Goal: Task Accomplishment & Management: Use online tool/utility

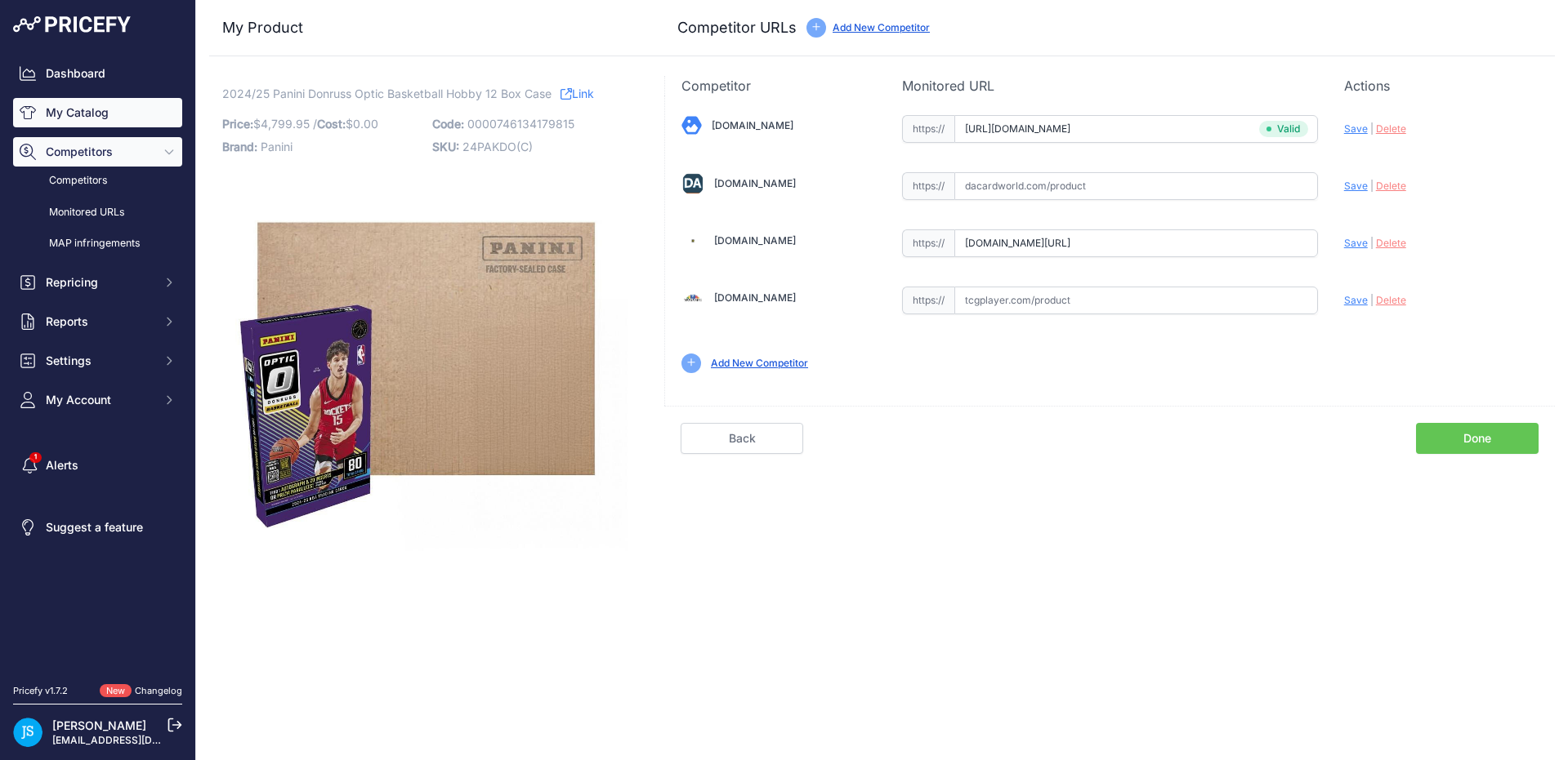
click at [50, 114] on link "My Catalog" at bounding box center [97, 112] width 169 height 29
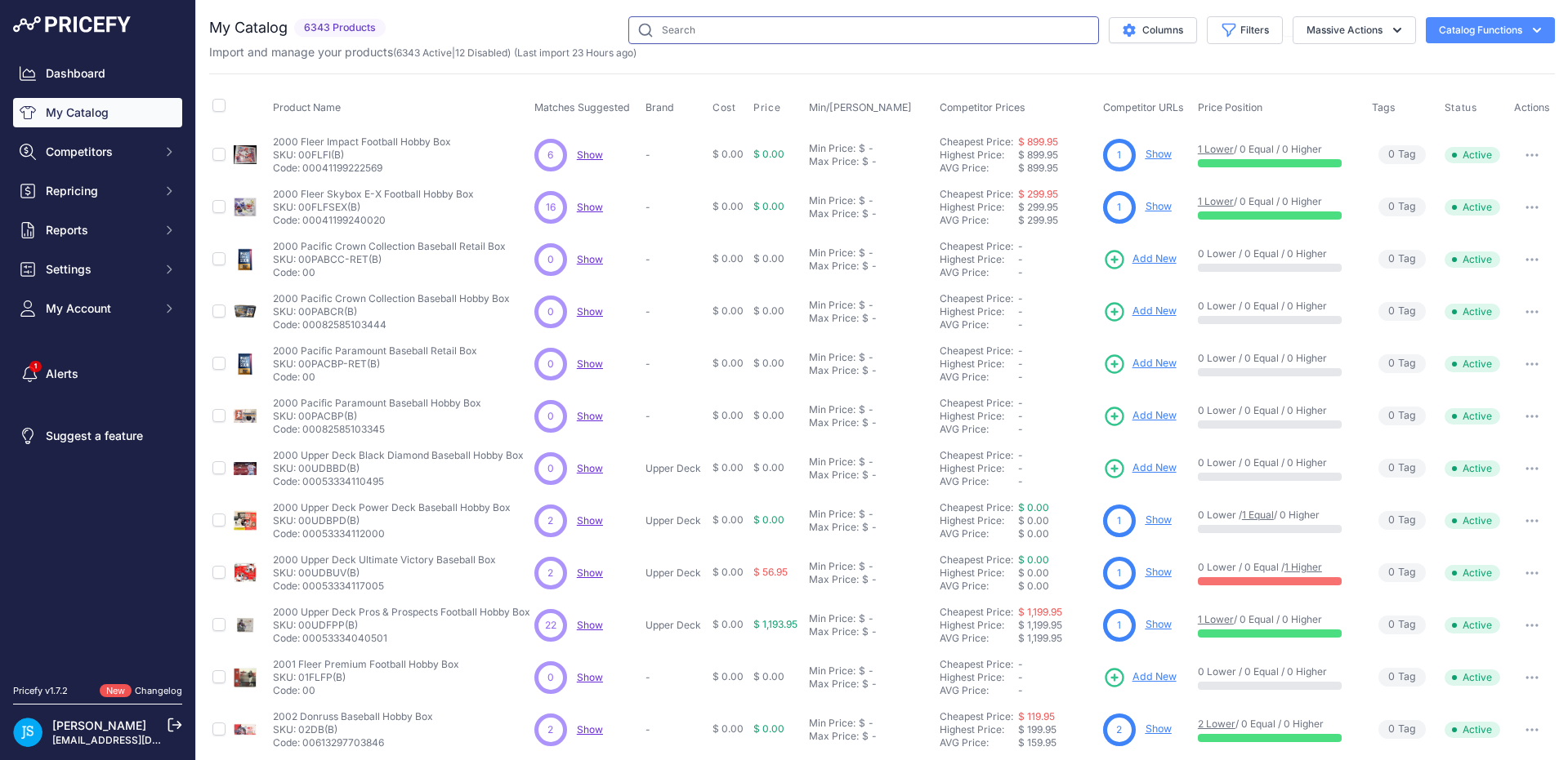
click at [679, 30] on input "text" at bounding box center [863, 30] width 470 height 28
paste input "2013 panini prizm football"
type input "2013 panini prizm football"
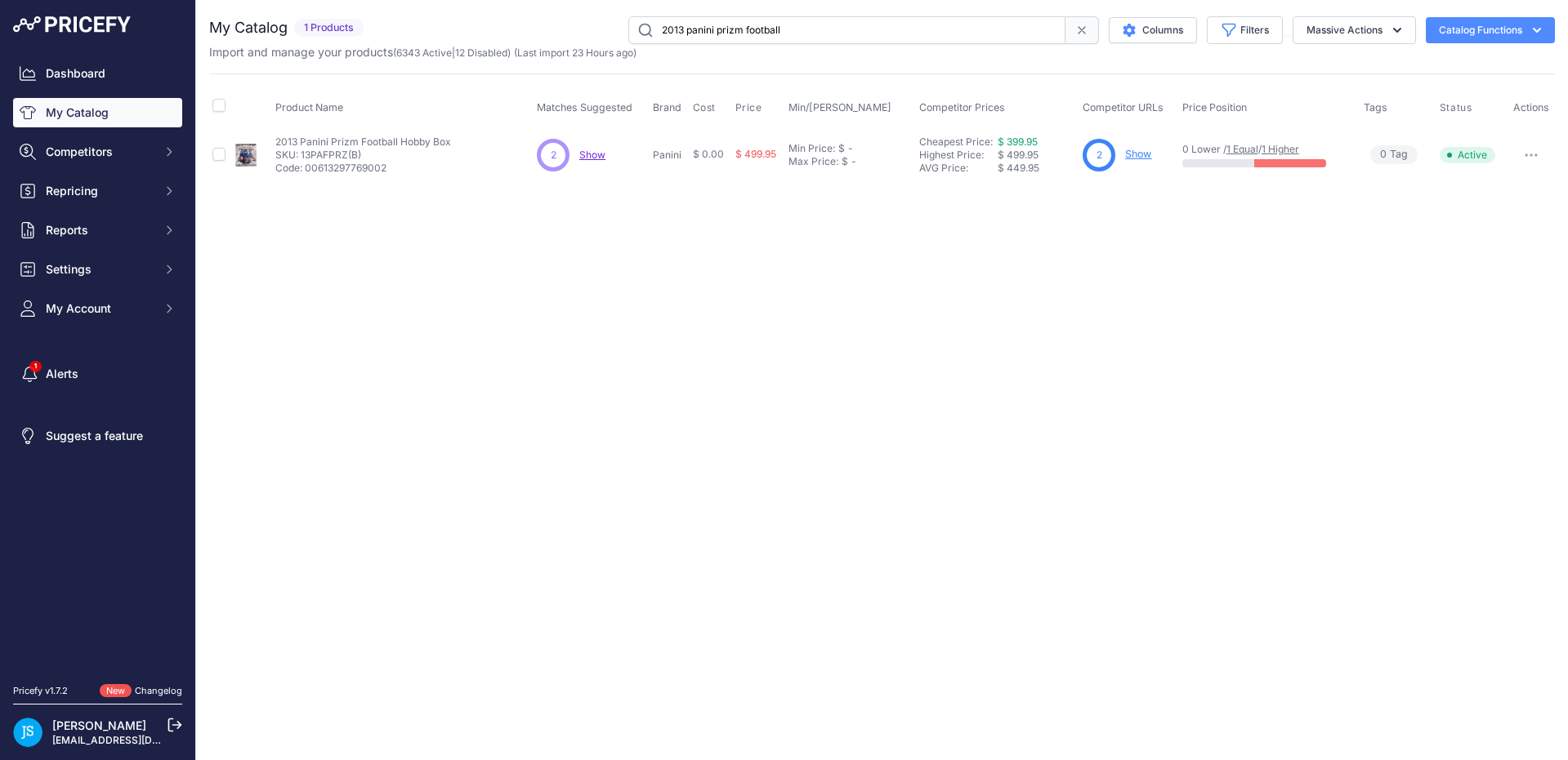
click at [1148, 148] on link "Show" at bounding box center [1138, 153] width 26 height 12
click at [1143, 156] on link "Show" at bounding box center [1138, 153] width 26 height 12
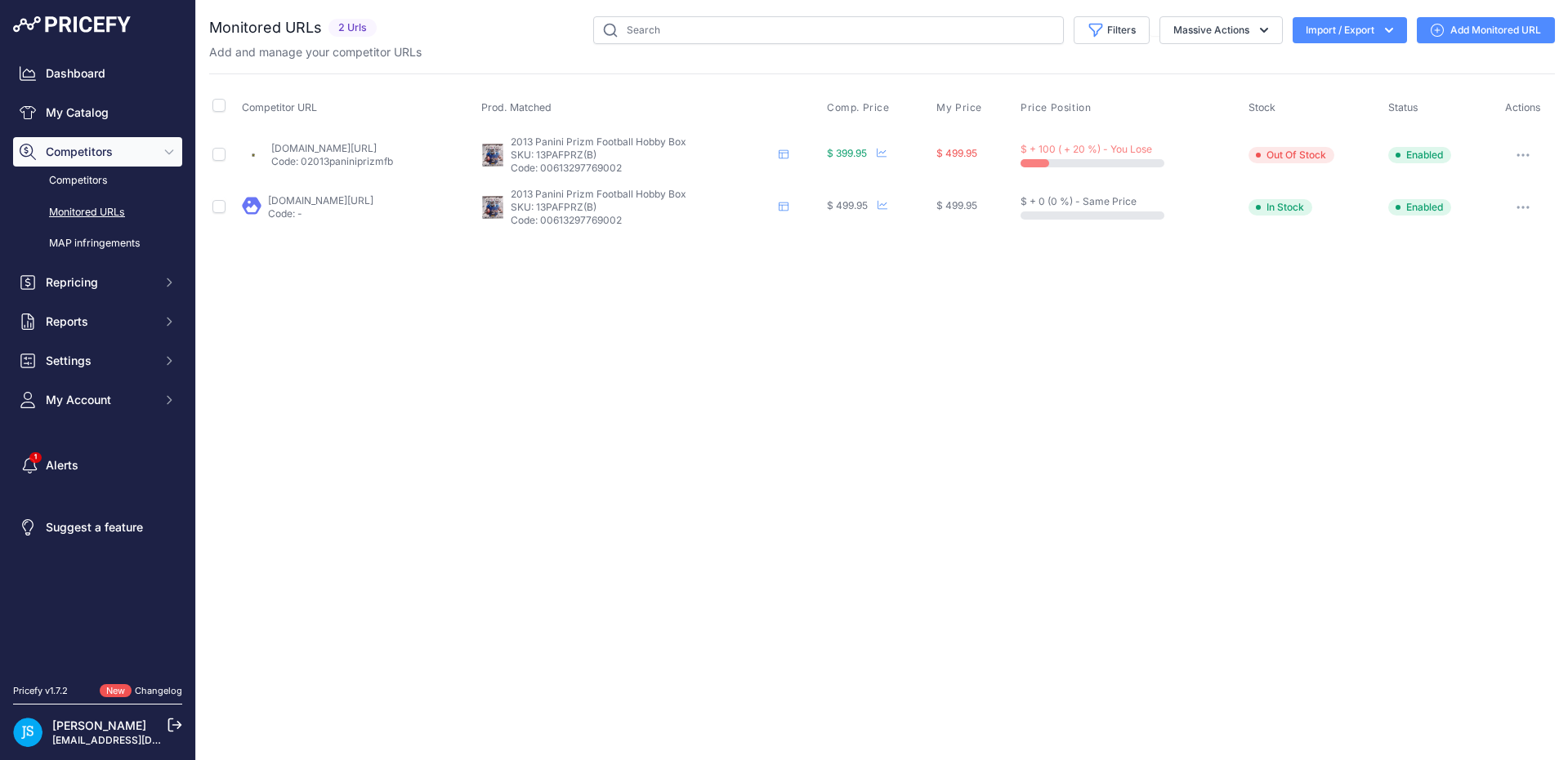
click at [815, 320] on div "Close You are not connected to the internet." at bounding box center [882, 380] width 1372 height 760
click at [103, 113] on link "My Catalog" at bounding box center [97, 112] width 169 height 29
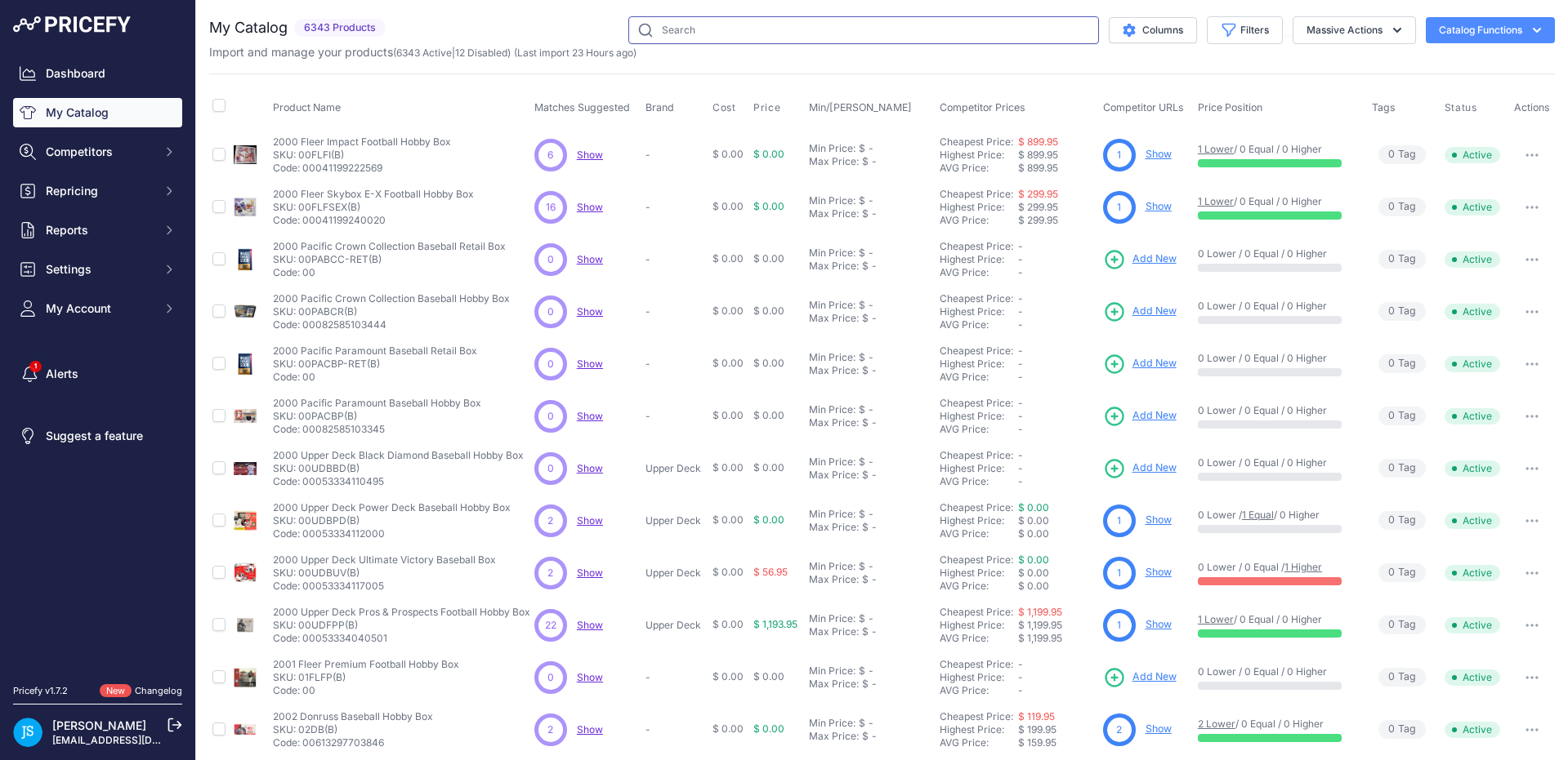
click at [677, 31] on input "text" at bounding box center [863, 30] width 470 height 28
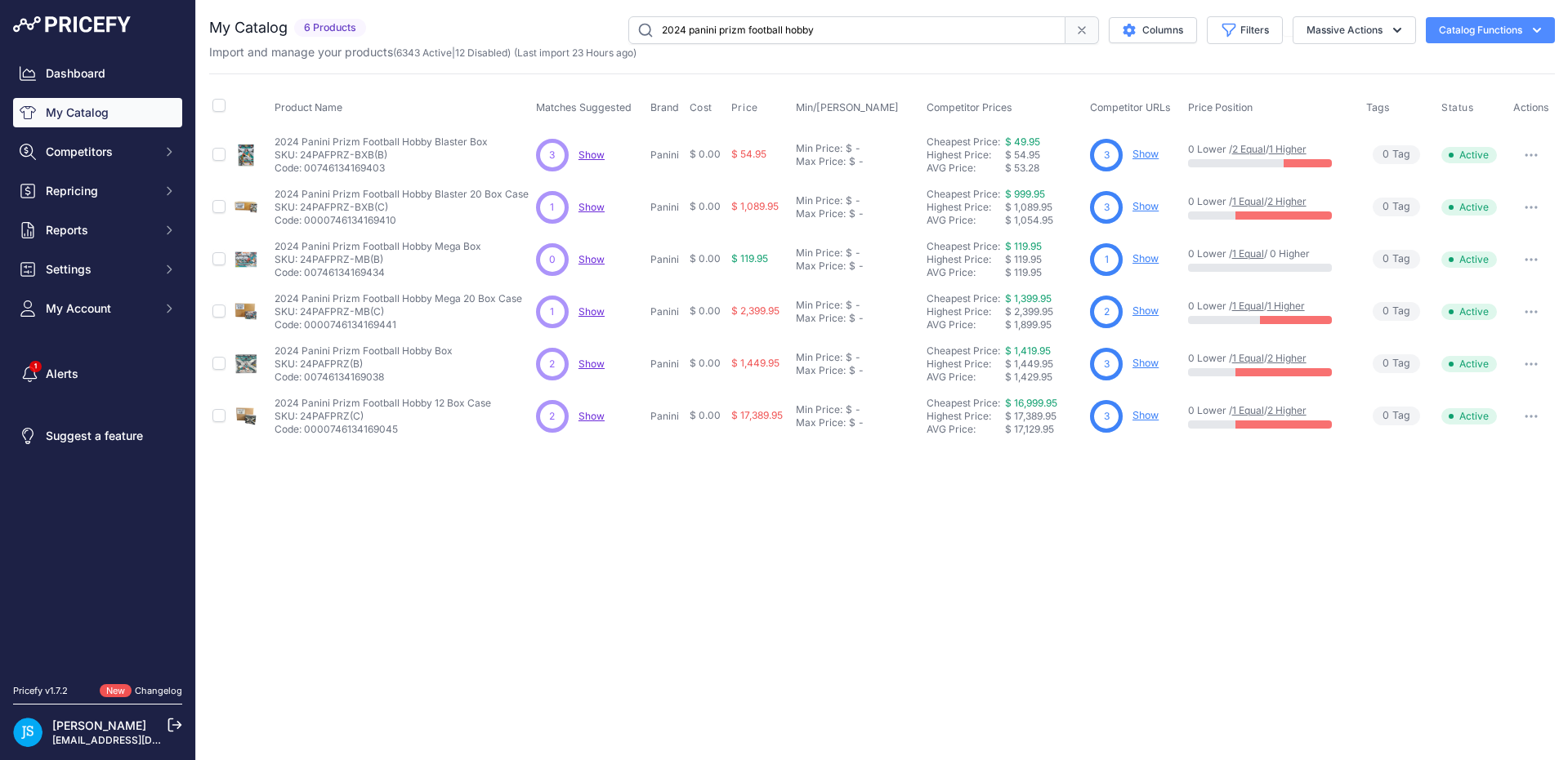
click at [677, 29] on input "2024 panini prizm football hobby" at bounding box center [846, 30] width 437 height 28
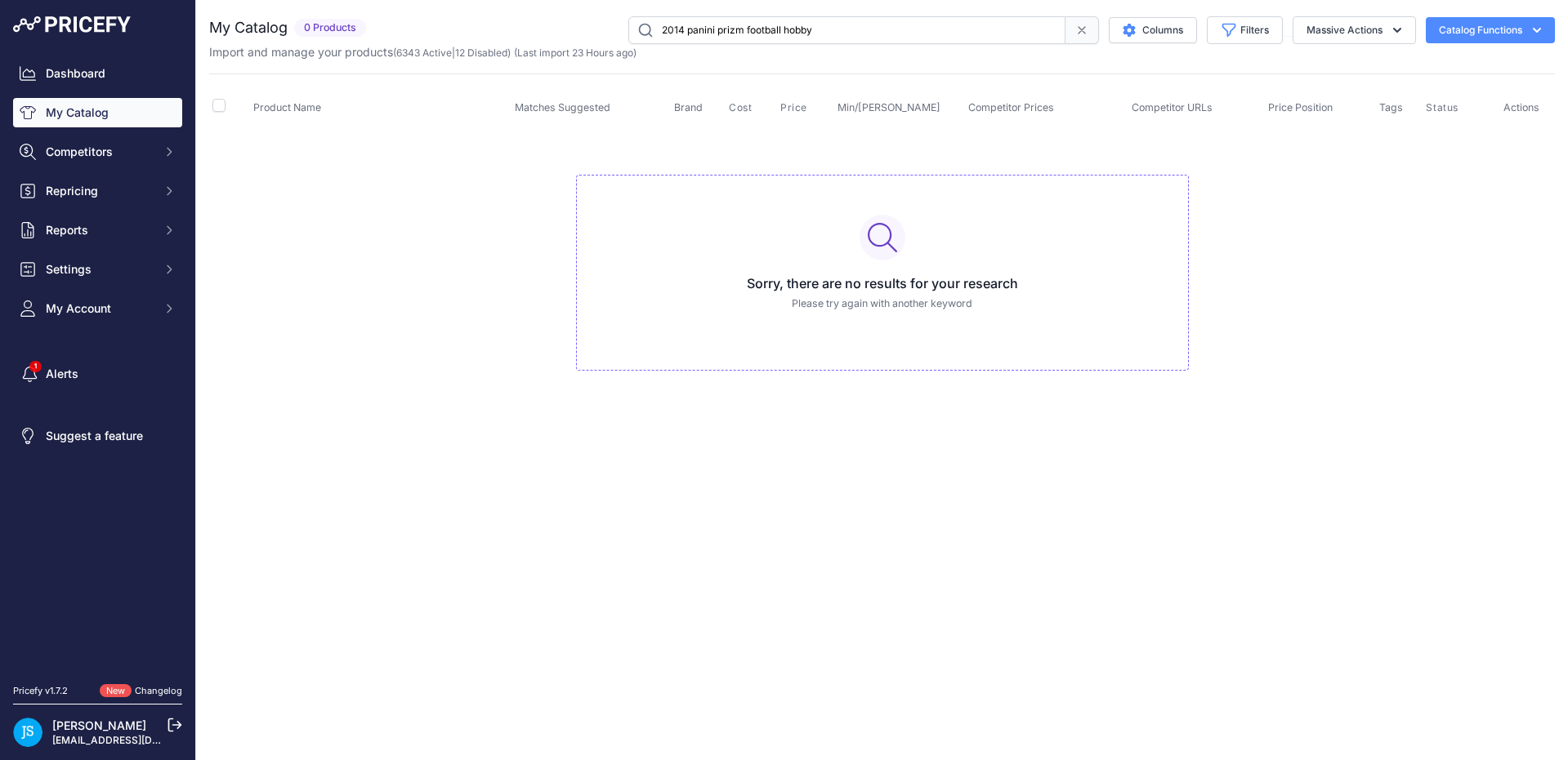
click at [805, 30] on input "2014 panini prizm football hobby" at bounding box center [846, 30] width 437 height 28
paste input "5 panini prizm football"
type input "2015 panini prizm football"
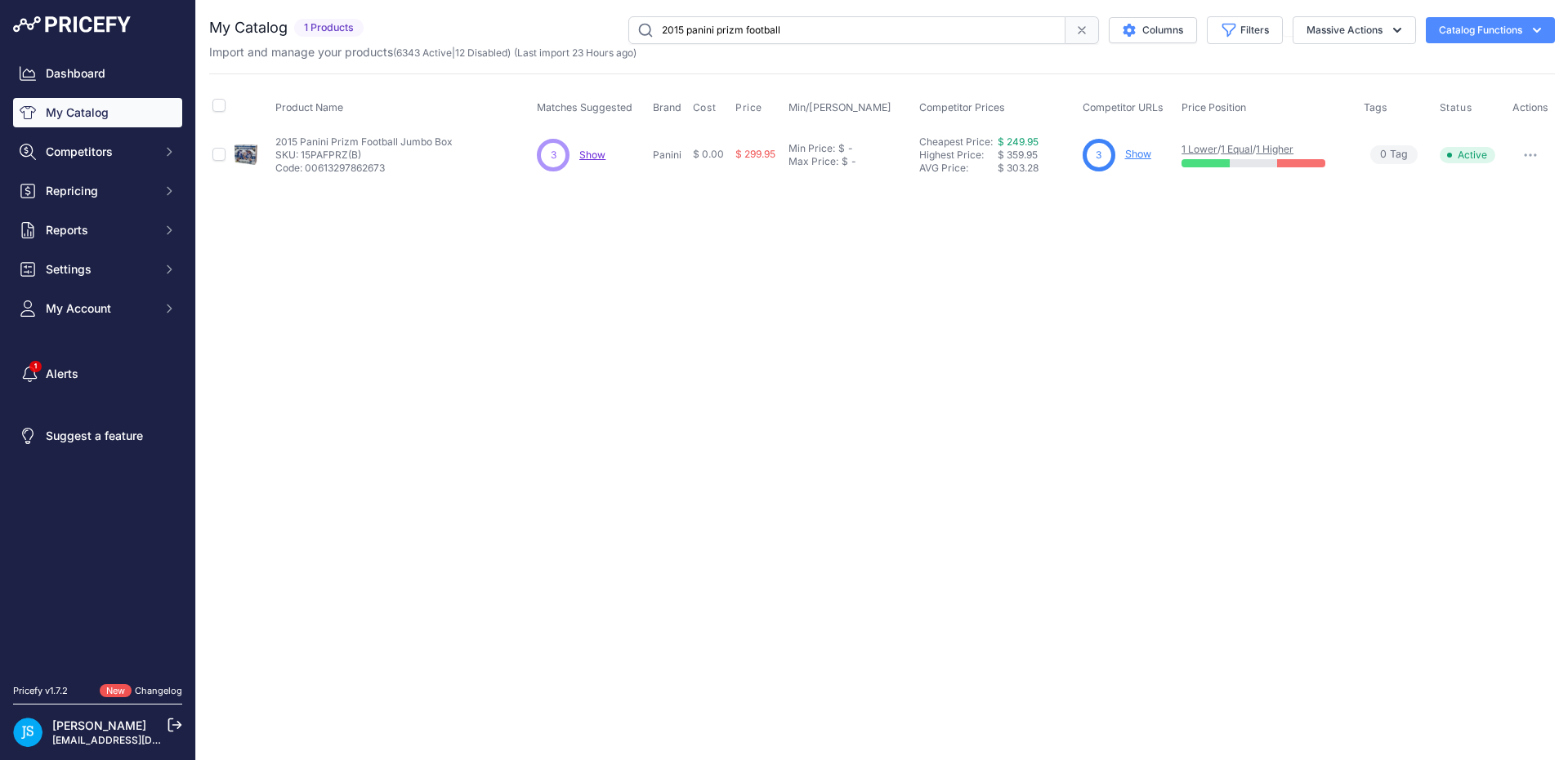
click at [1136, 157] on link "Show" at bounding box center [1138, 153] width 26 height 12
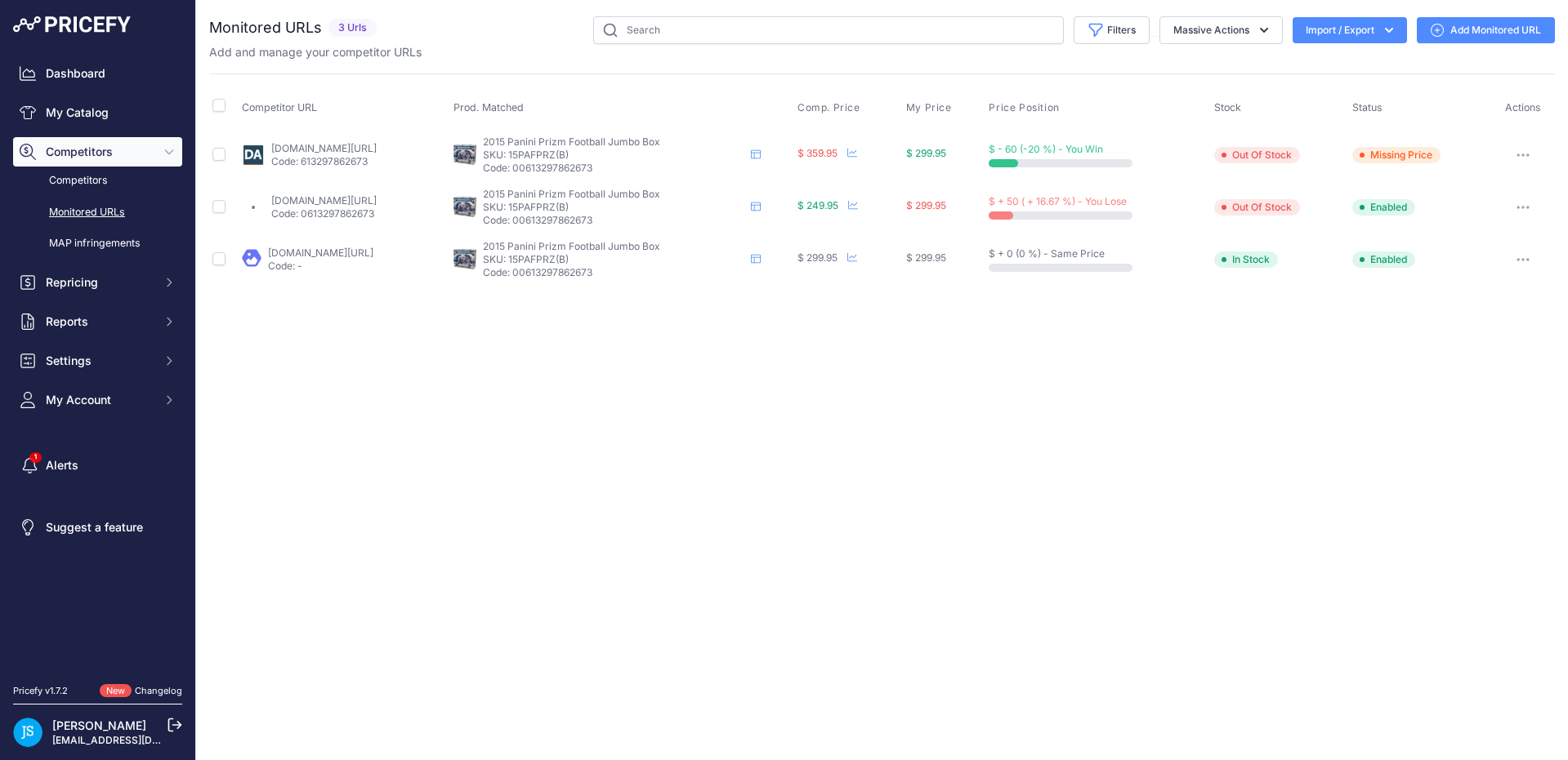
click at [349, 251] on link "blowoutcards.com/2015-panini-prizm-football-jumbo-box.html?prirule_jdsnikfkfjsd…" at bounding box center [321, 252] width 106 height 12
click at [670, 29] on input "text" at bounding box center [827, 30] width 470 height 28
click at [85, 109] on link "My Catalog" at bounding box center [97, 112] width 169 height 29
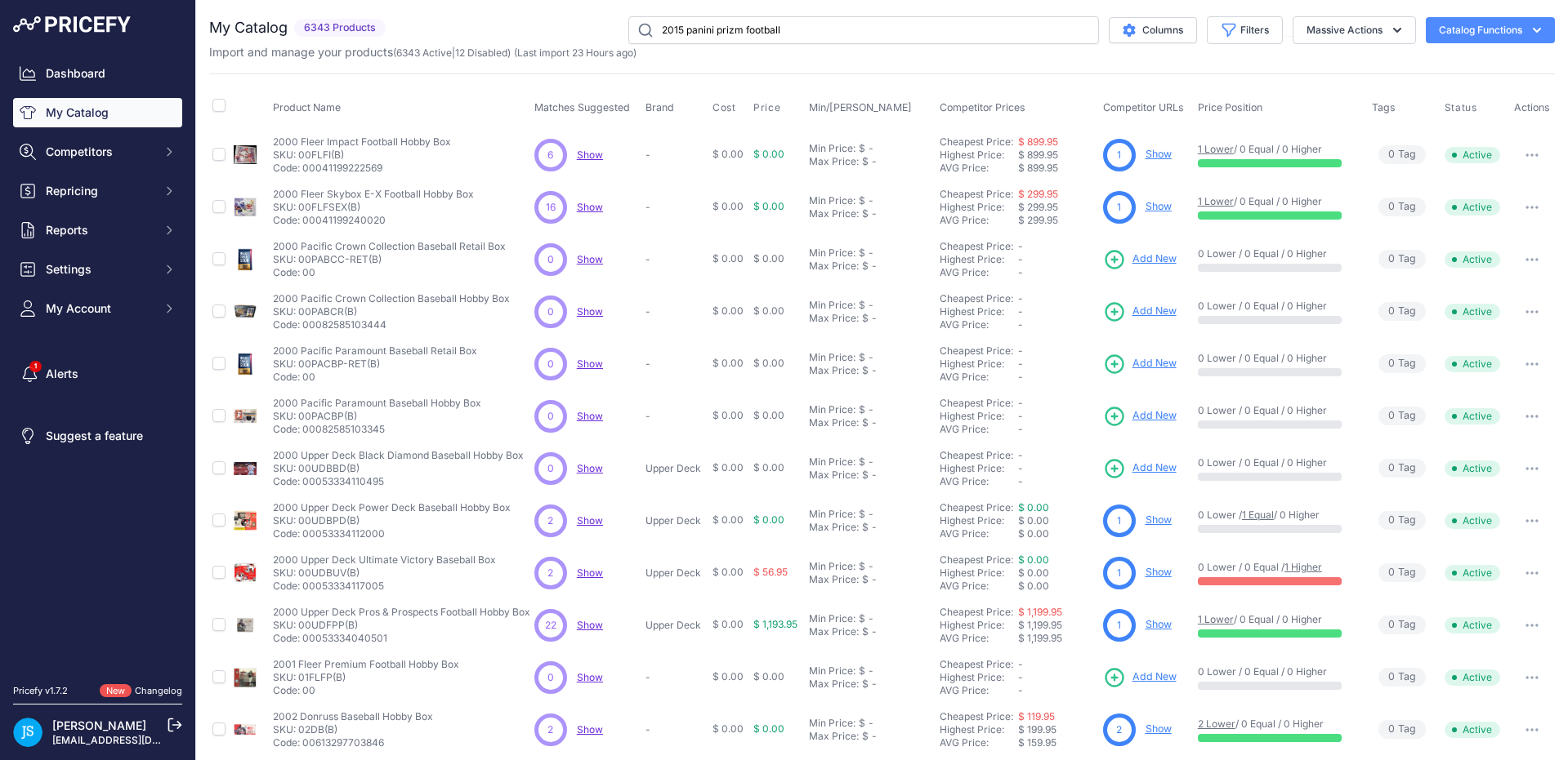
click at [680, 27] on input "2015 panini prizm football" at bounding box center [863, 30] width 470 height 28
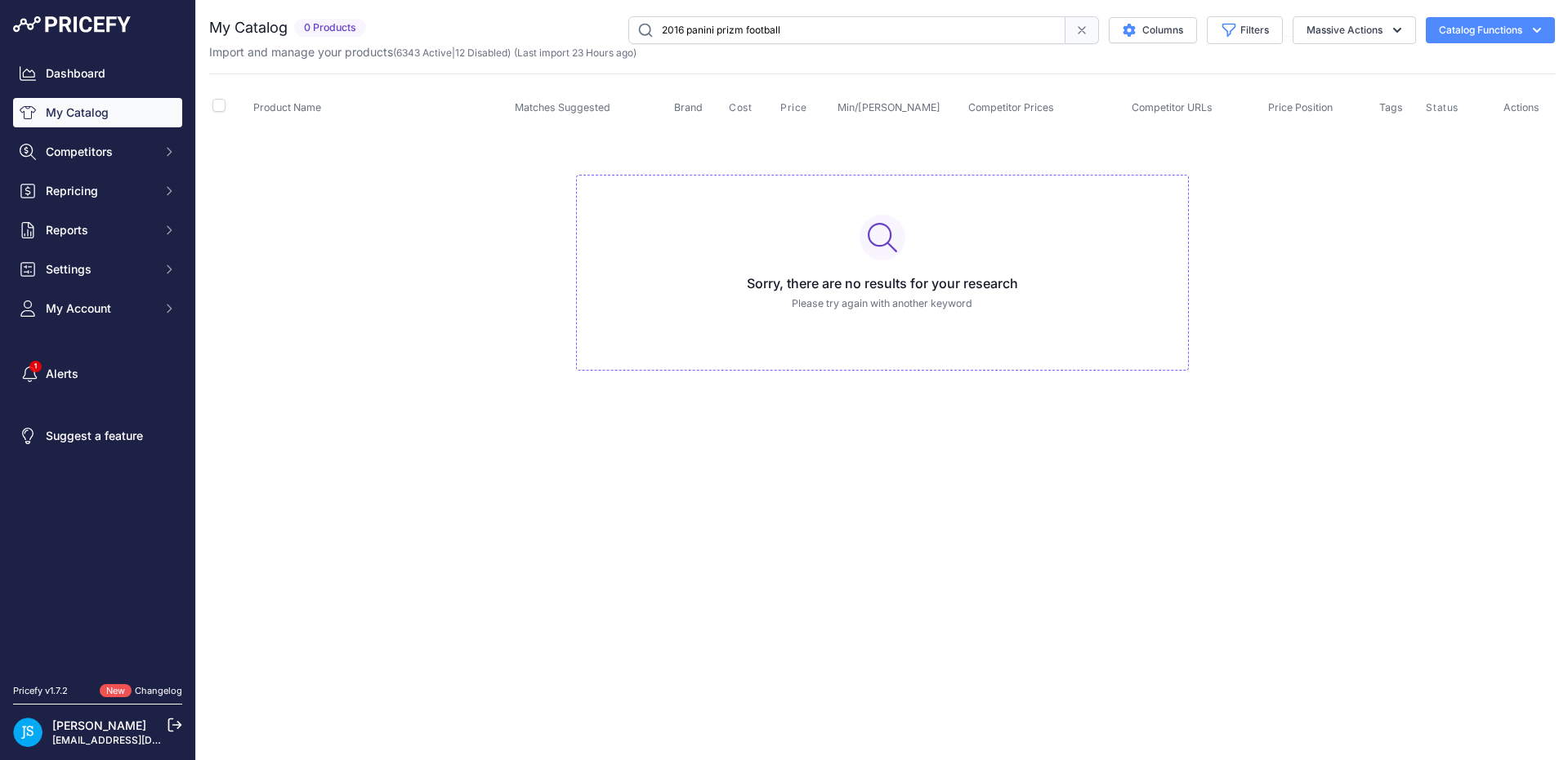
click at [718, 33] on input "2016 panini prizm football" at bounding box center [846, 30] width 437 height 28
paste input "24 panini prizm football hobby box"
type input "2024 panini prizm football hobby box"
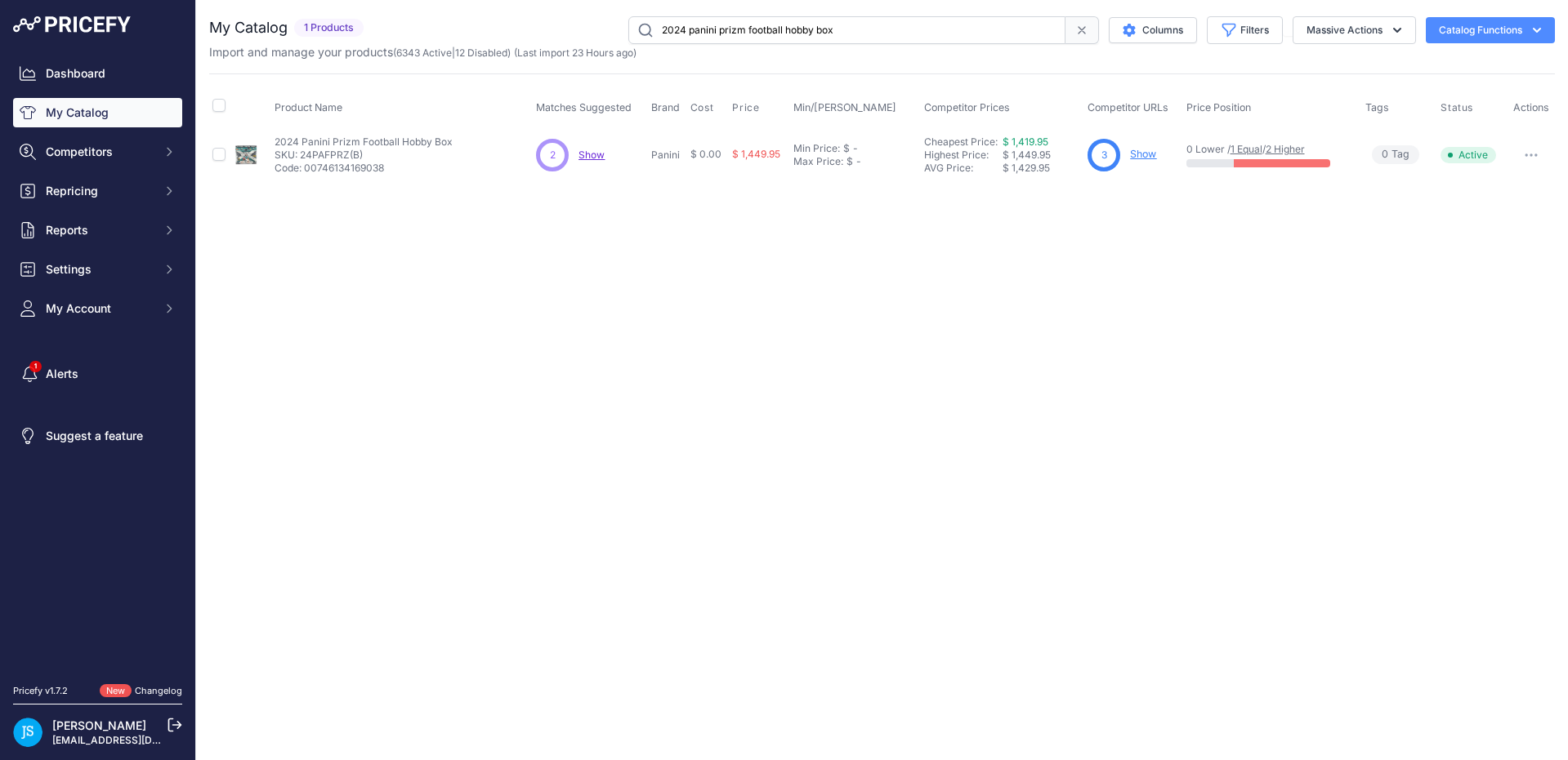
click at [1141, 158] on link "Show" at bounding box center [1143, 153] width 26 height 12
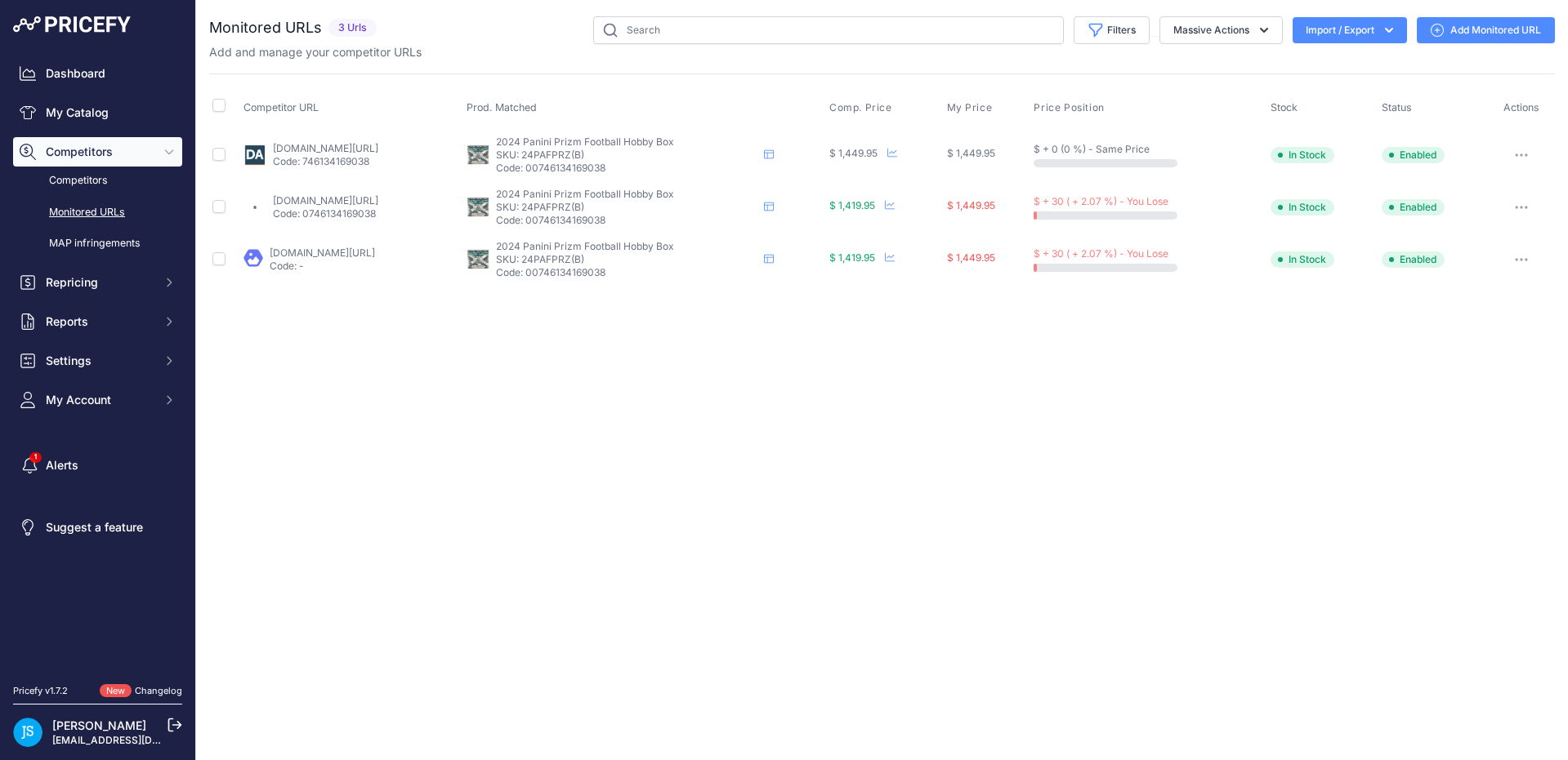
click at [363, 255] on link "blowoutcards.com/sports-cards/football-cards/2024-panini-prizm-football-hobby-b…" at bounding box center [322, 252] width 106 height 12
click at [468, 395] on div "Close You are not connected to the internet." at bounding box center [882, 380] width 1372 height 760
click at [93, 114] on link "My Catalog" at bounding box center [97, 112] width 169 height 29
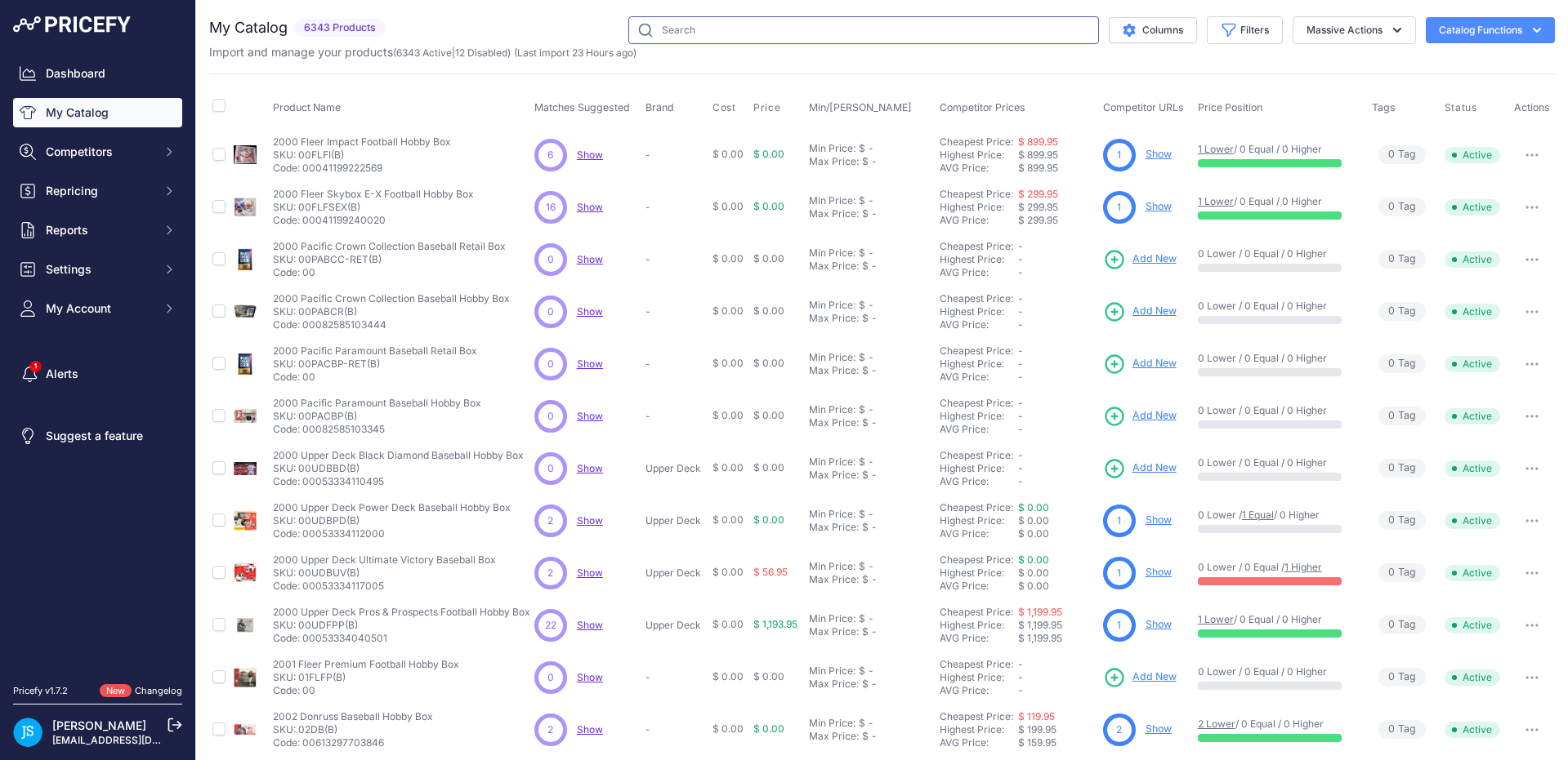
click at [682, 29] on input "text" at bounding box center [863, 30] width 470 height 28
paste input "2024 panini prizm football hobby box"
click at [680, 30] on input "2024 panini prizm football hobby box" at bounding box center [863, 30] width 470 height 28
type input "2022 panini prizm football hobby box"
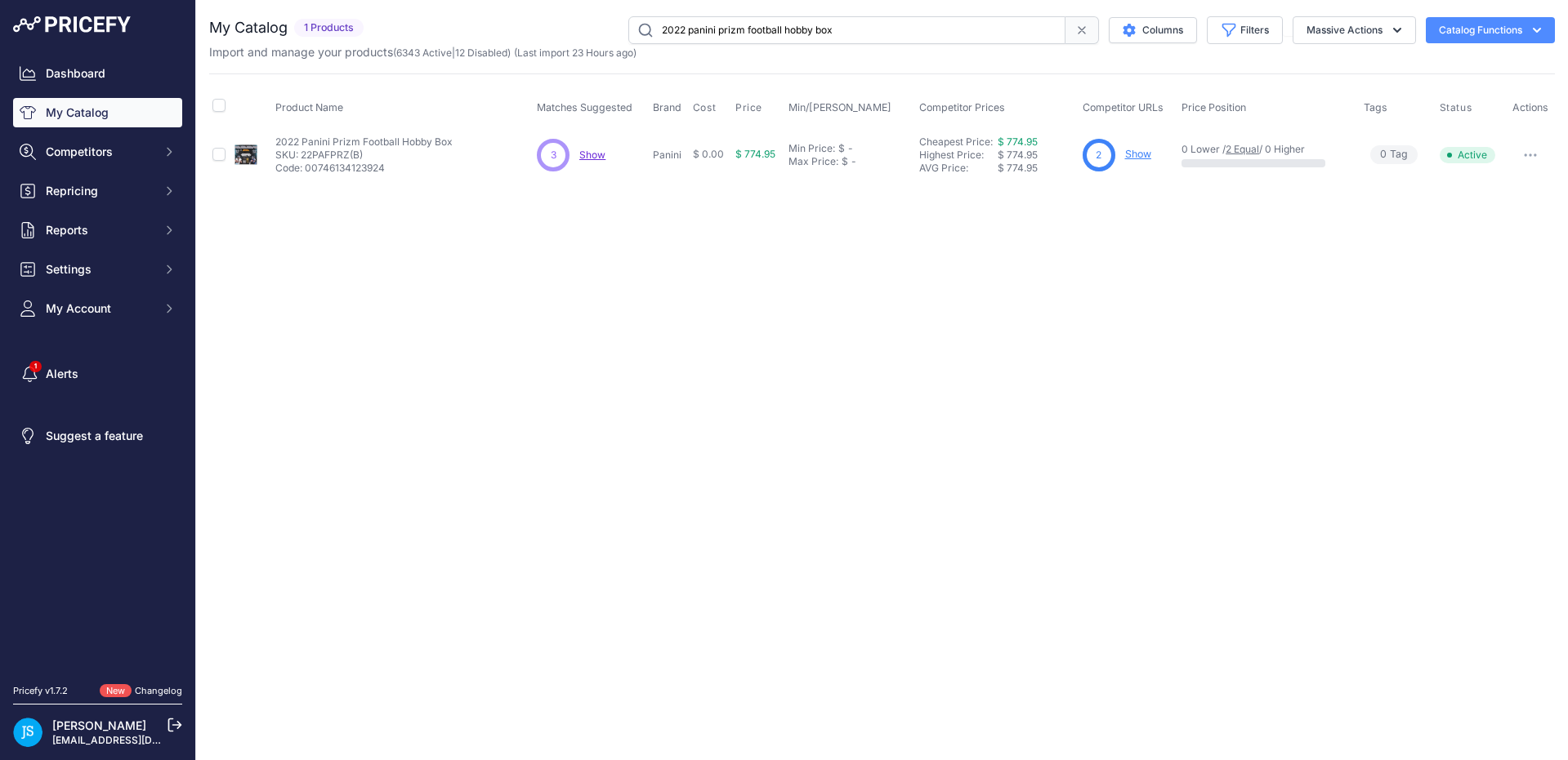
click at [1136, 154] on link "Show" at bounding box center [1138, 153] width 26 height 12
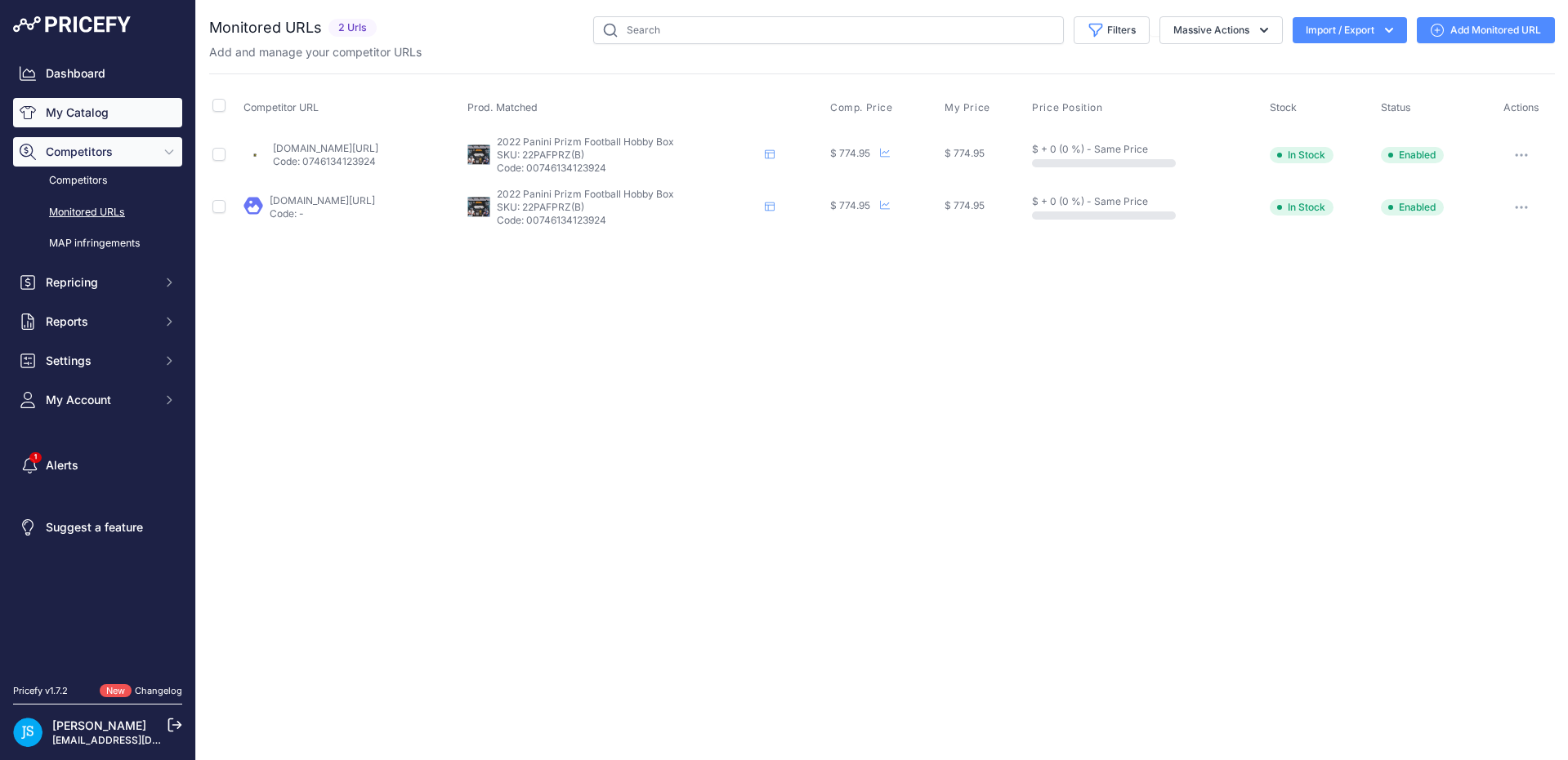
click at [122, 114] on link "My Catalog" at bounding box center [97, 112] width 169 height 29
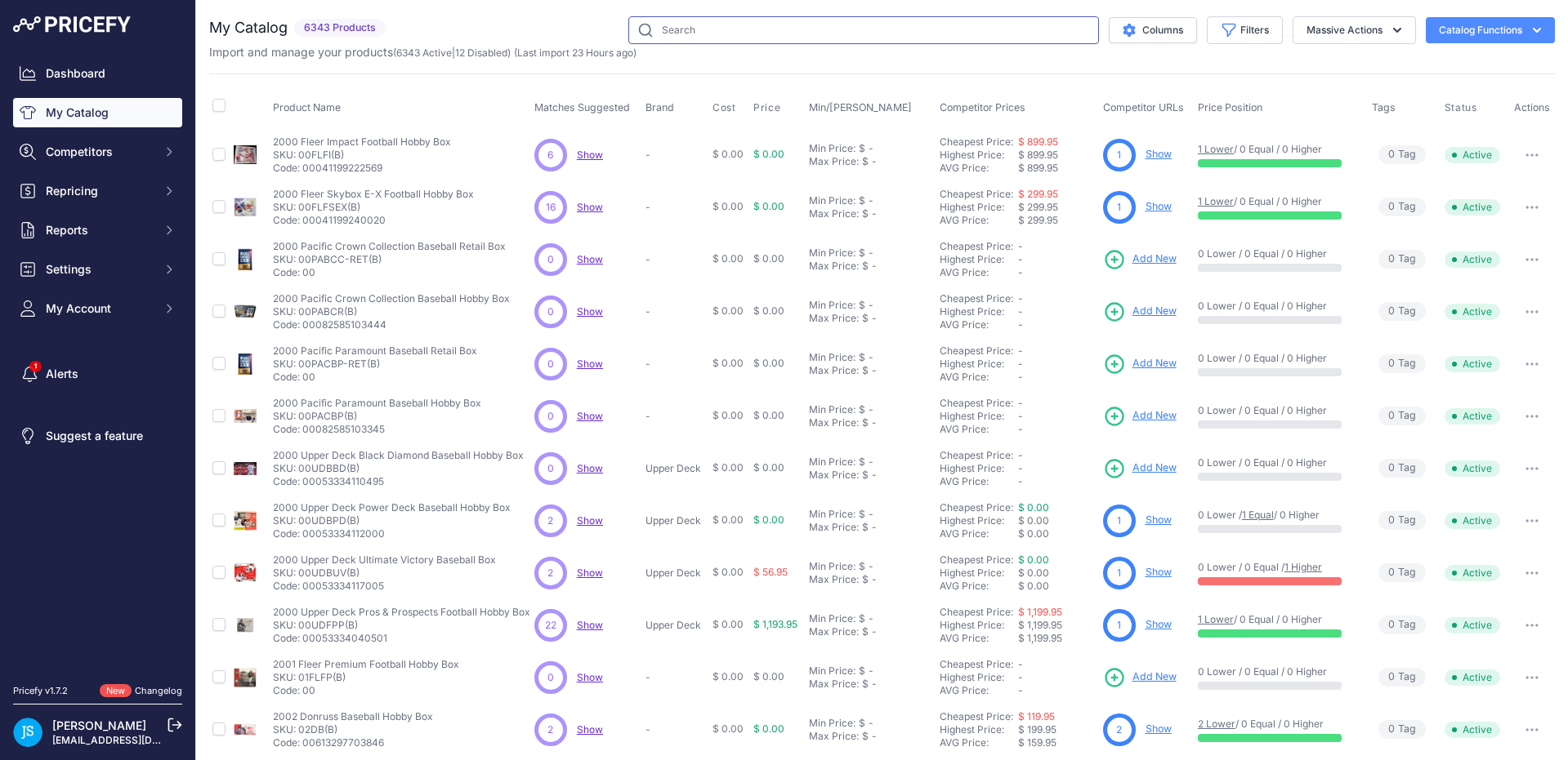
click at [650, 34] on input "text" at bounding box center [863, 30] width 470 height 28
paste input "2021 panini prizm football hobby box"
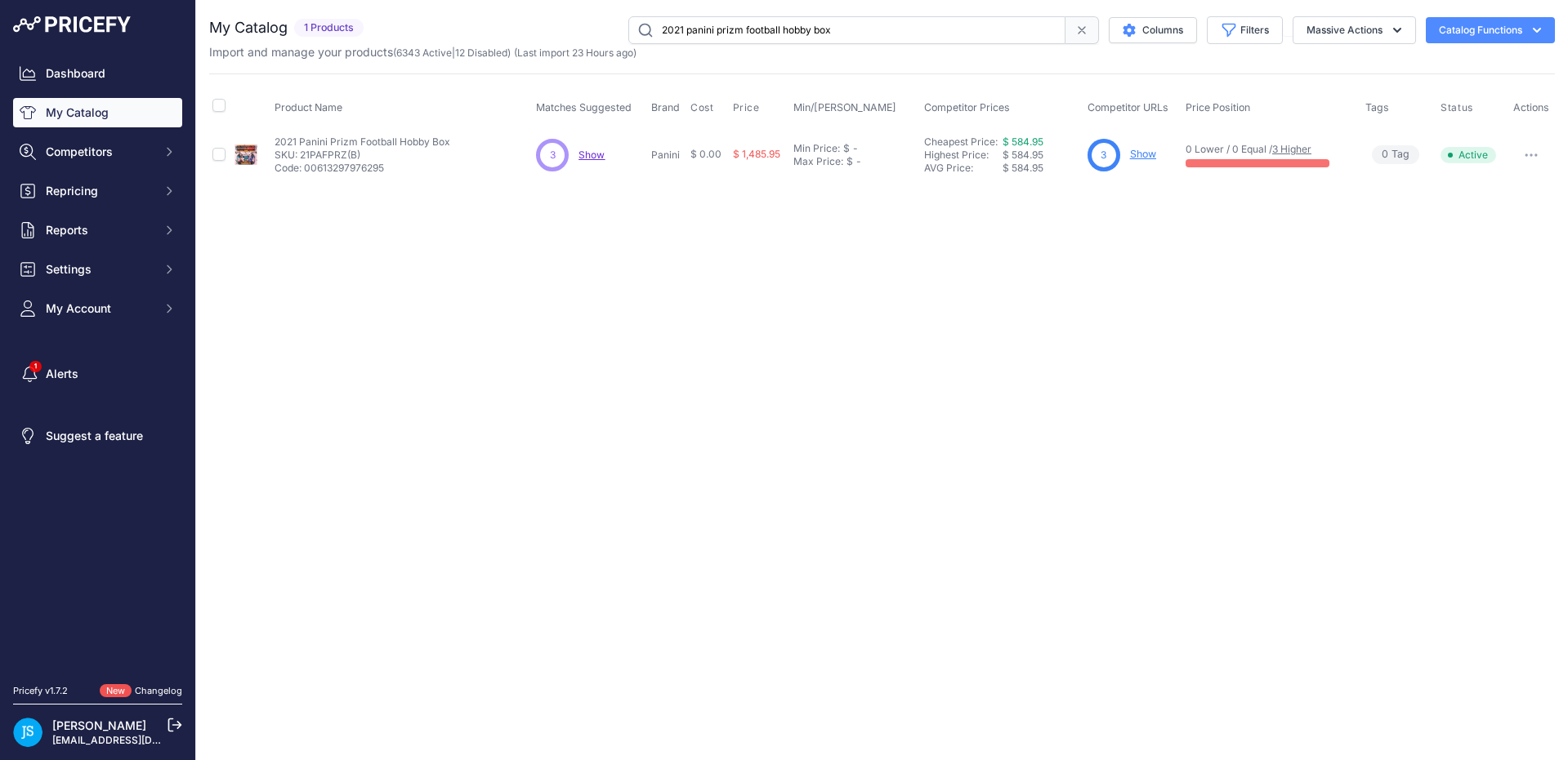
click at [682, 30] on input "2021 panini prizm football hobby box" at bounding box center [846, 30] width 437 height 28
type input "2020 panini prizm football hobby box"
click at [1132, 151] on link "Show" at bounding box center [1144, 153] width 26 height 12
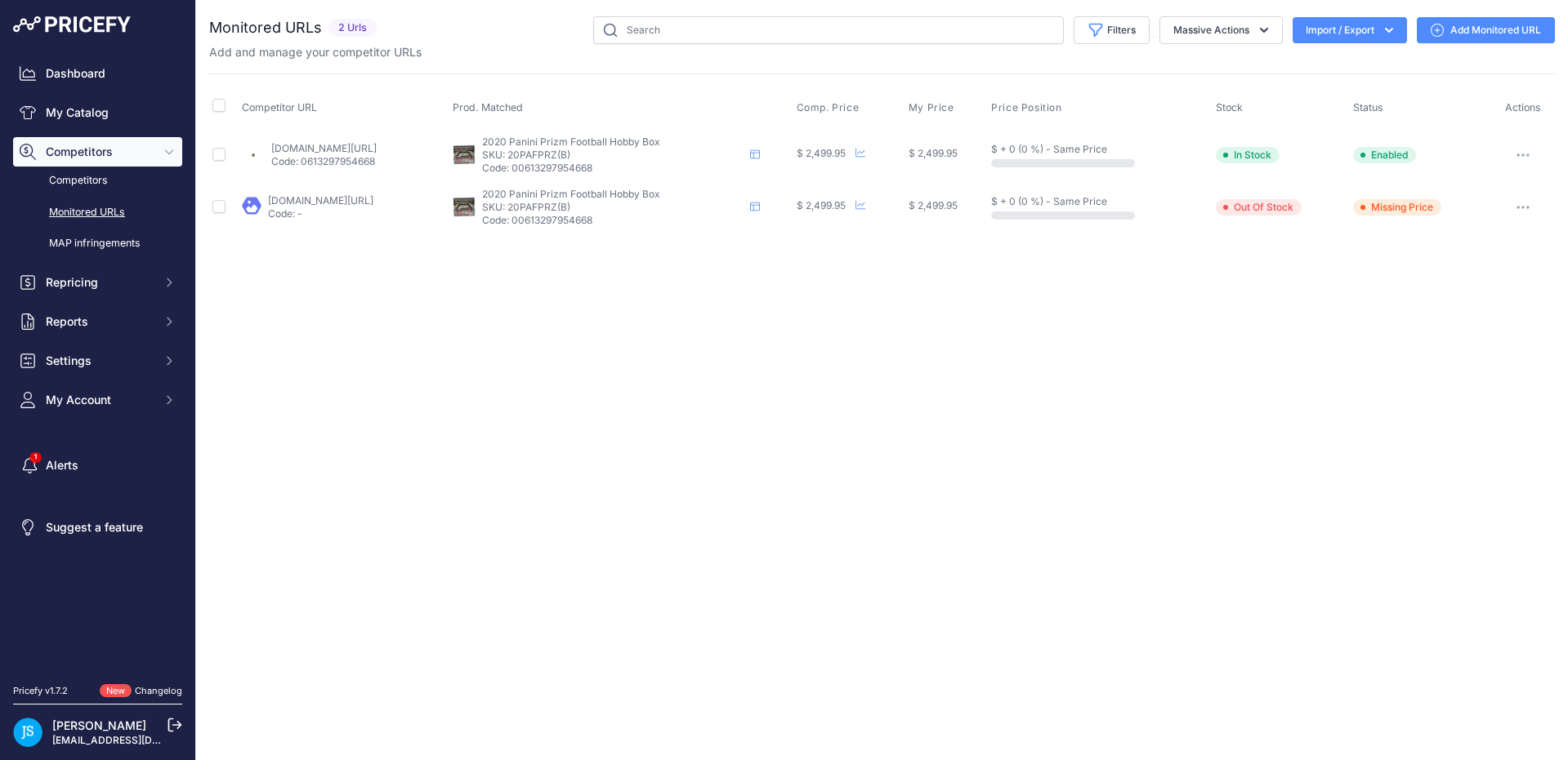
click at [358, 148] on link "[DOMAIN_NAME][URL]" at bounding box center [324, 148] width 106 height 12
click at [114, 123] on link "My Catalog" at bounding box center [97, 112] width 169 height 29
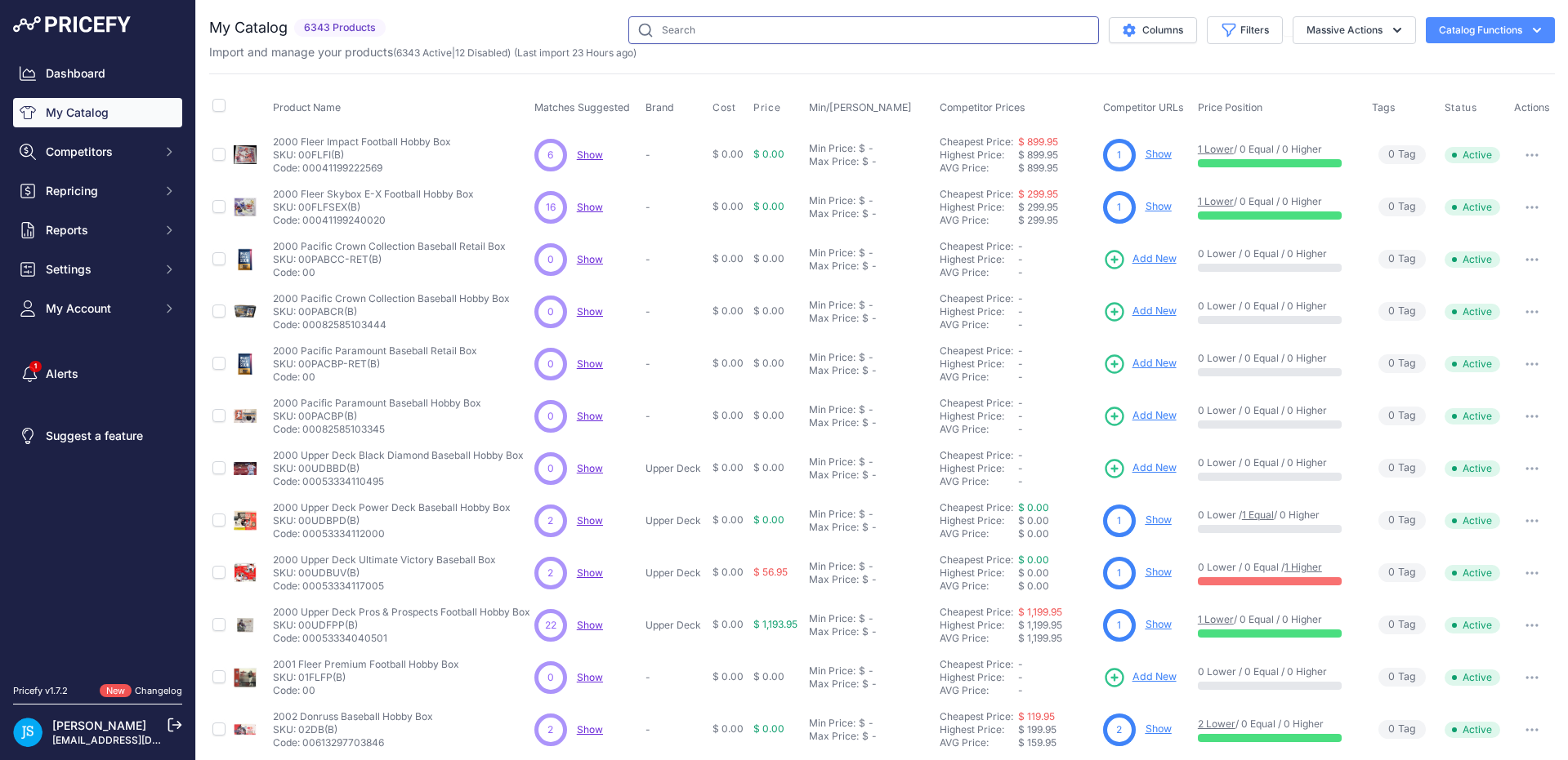
click at [743, 33] on input "text" at bounding box center [863, 30] width 470 height 28
paste input "2021 panini prizm football hobby box"
click at [680, 27] on input "2021 panini prizm football hobby box" at bounding box center [863, 30] width 470 height 28
type input "2018 panini prizm football hobby box"
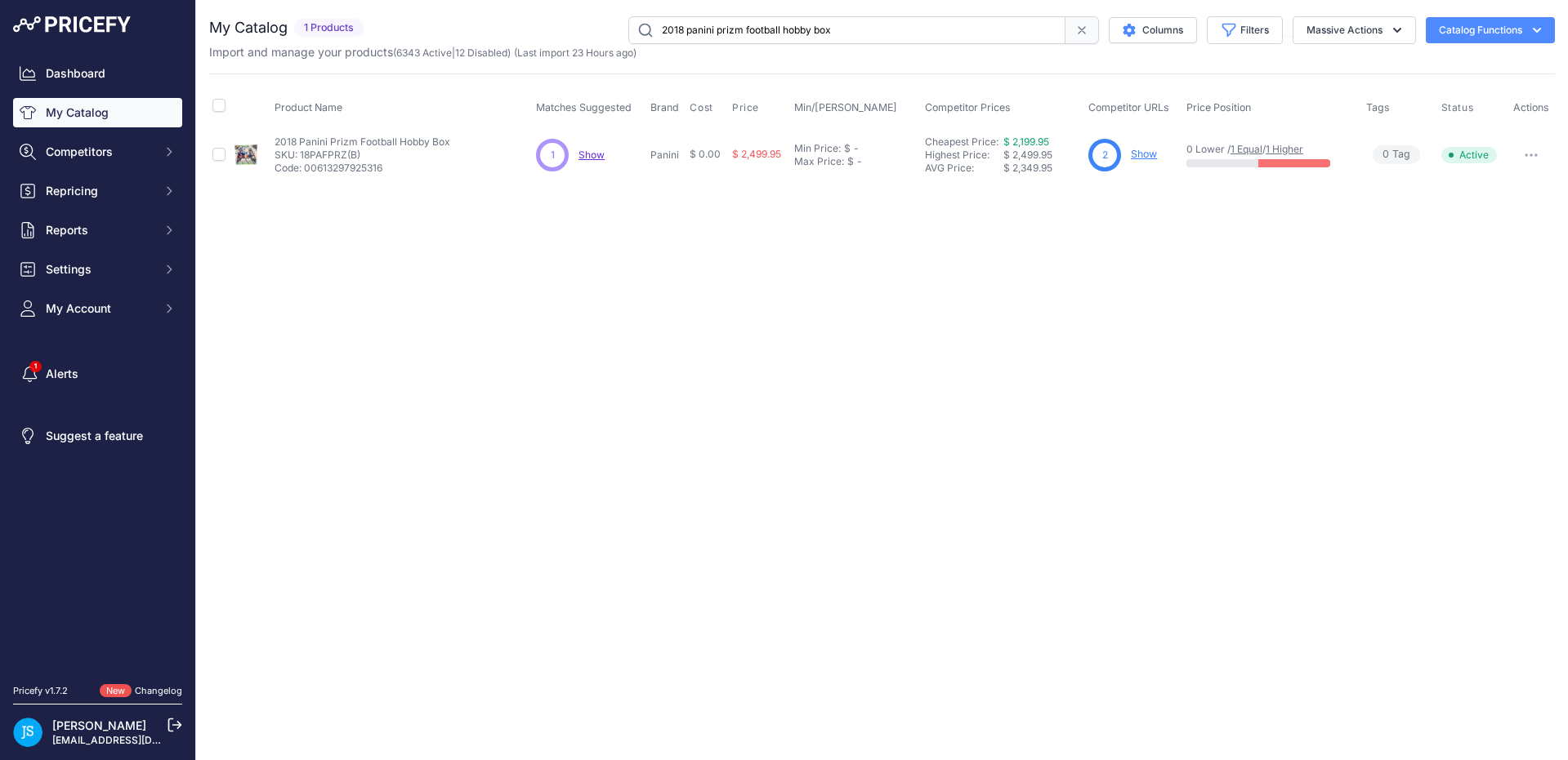
click at [1142, 151] on link "Show" at bounding box center [1144, 153] width 26 height 12
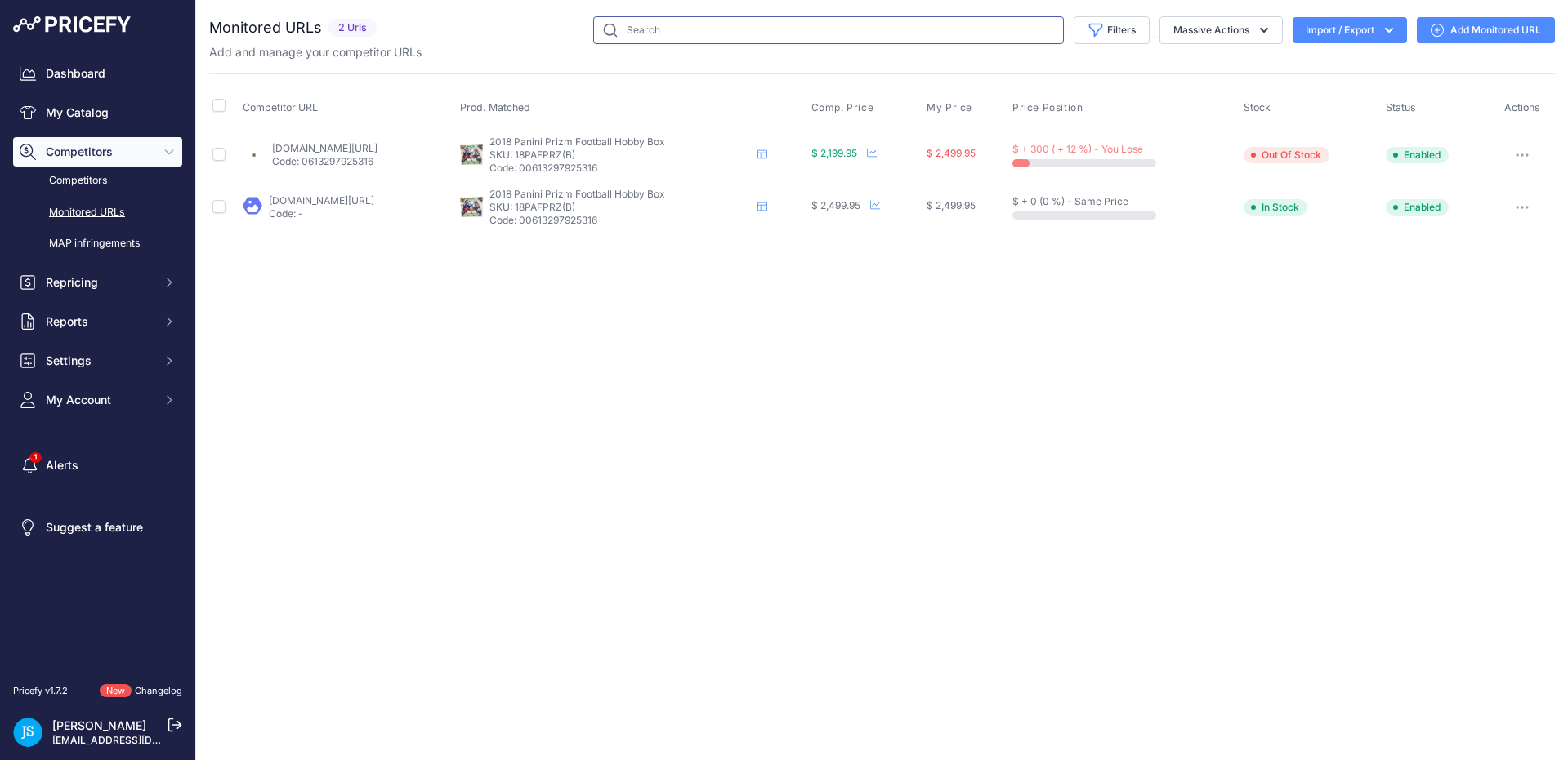
click at [656, 29] on input "text" at bounding box center [827, 30] width 470 height 28
click at [95, 118] on link "My Catalog" at bounding box center [97, 112] width 169 height 29
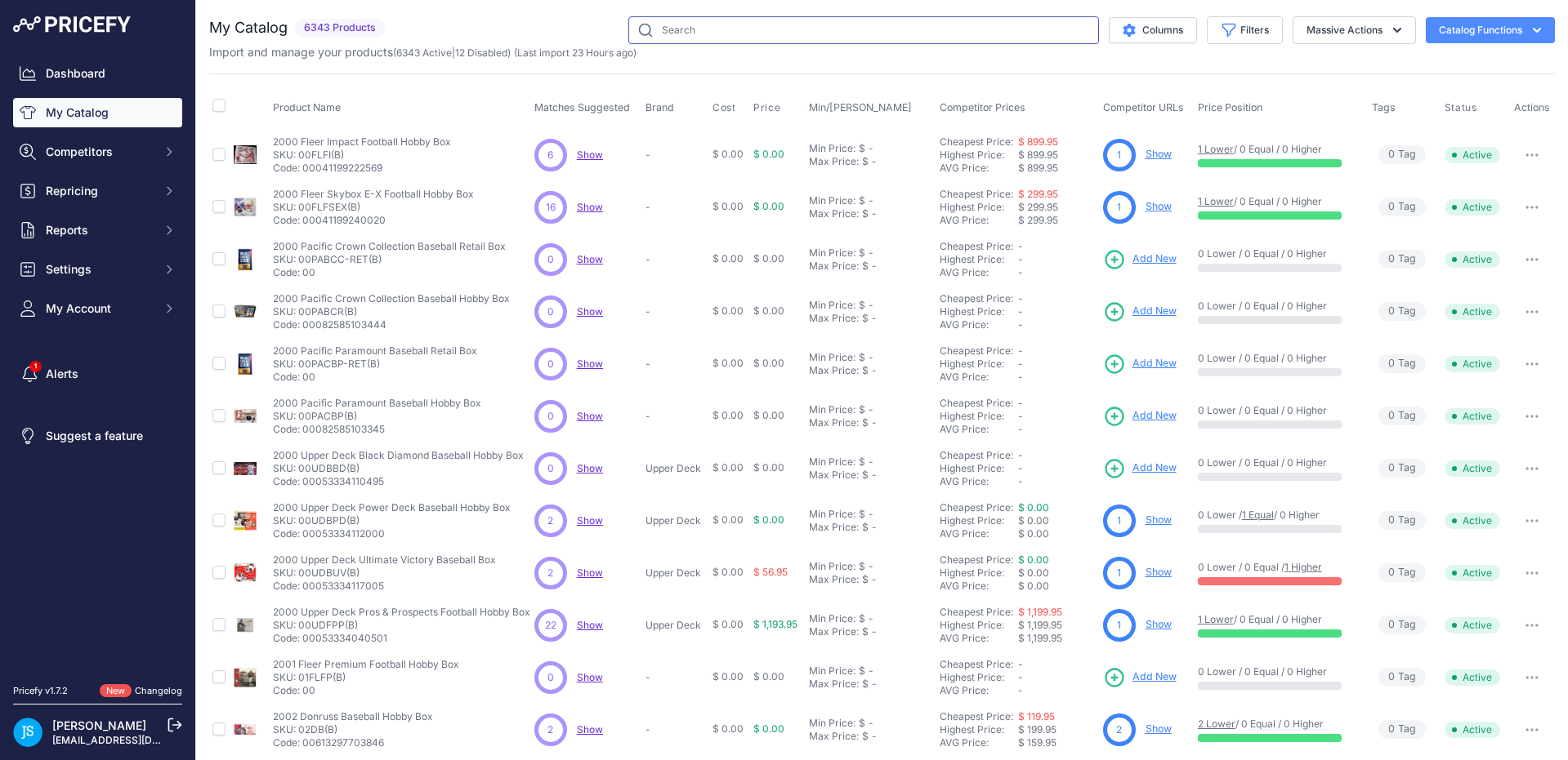
click at [663, 36] on input "text" at bounding box center [863, 30] width 470 height 28
paste input "2021 panini prizm football hobby box"
click at [683, 27] on input "2021 panini prizm football hobby box" at bounding box center [863, 30] width 470 height 28
type input "2017 panini prizm football hobby box"
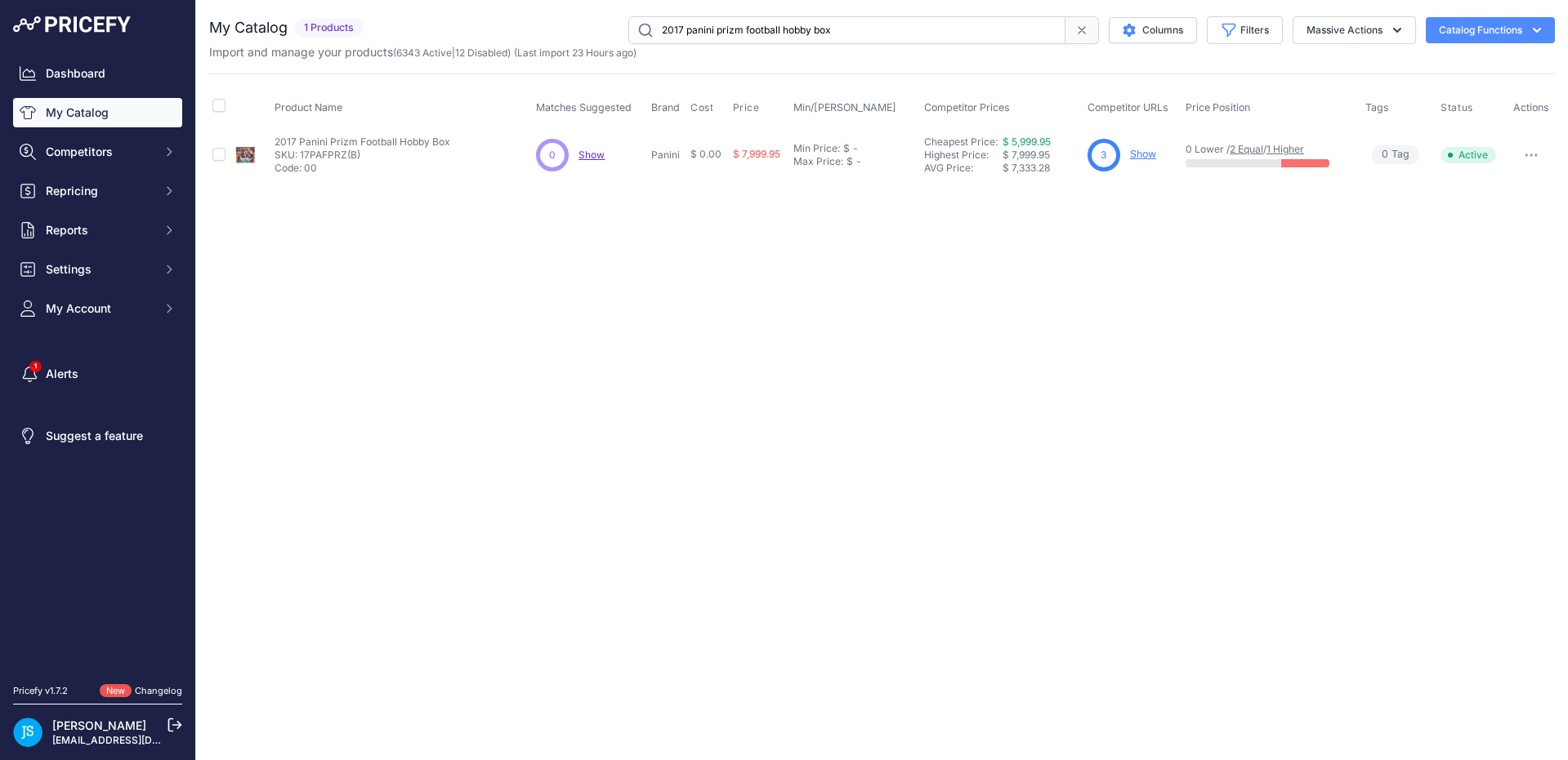
click at [1151, 151] on link "Show" at bounding box center [1143, 153] width 26 height 12
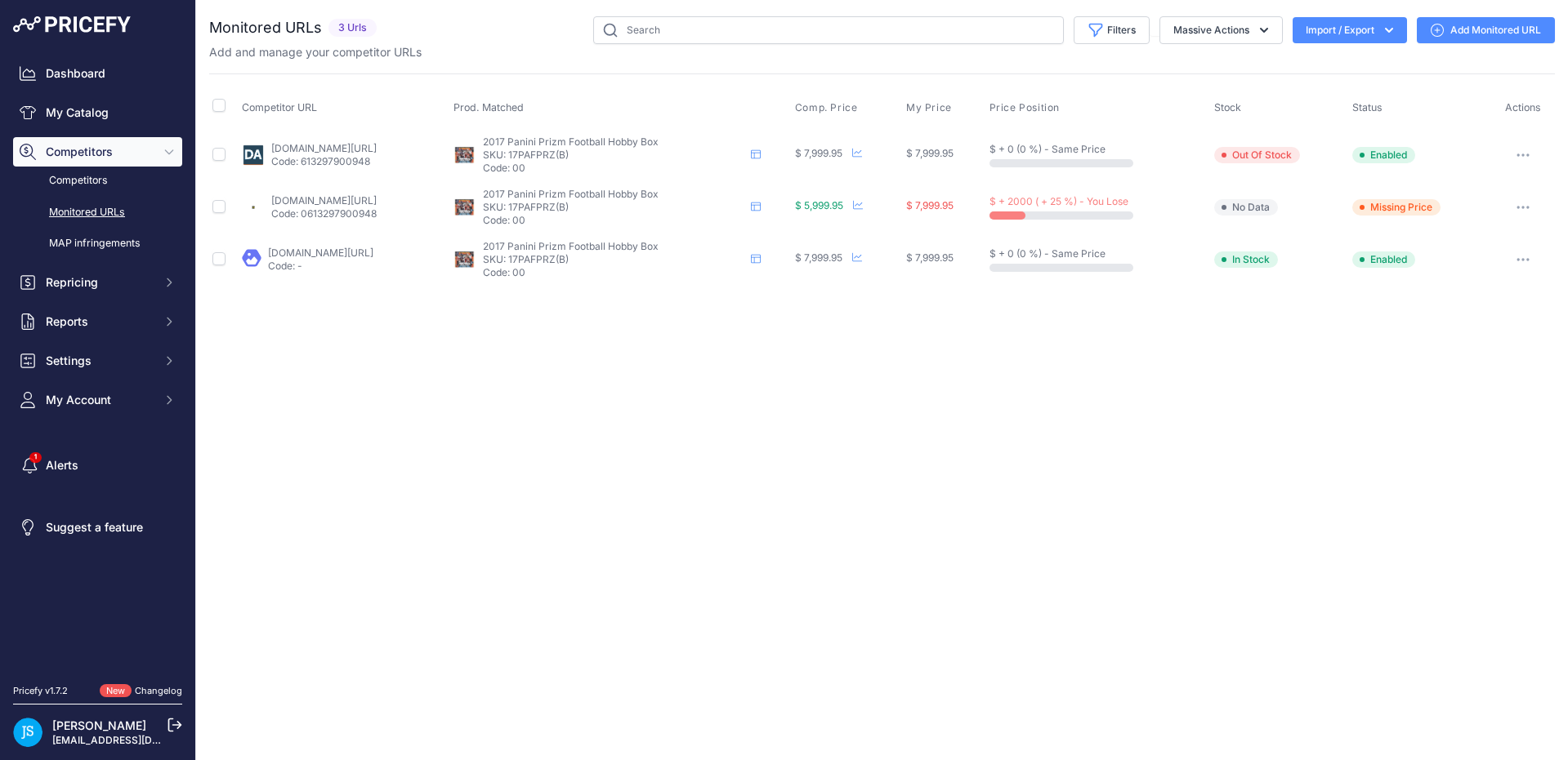
click at [319, 198] on link "steelcitycollectibles.com/i/2017-panini-prizm-football-hobby-box?prirule_jdsnik…" at bounding box center [324, 200] width 106 height 12
